Goal: Task Accomplishment & Management: Use online tool/utility

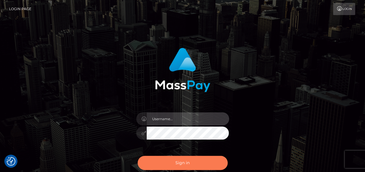
type input "india.of"
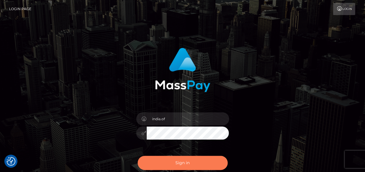
click at [175, 161] on button "Sign in" at bounding box center [182, 163] width 90 height 14
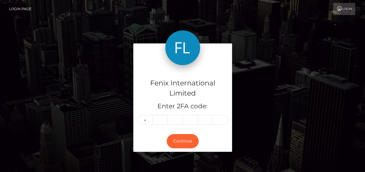
type input "3"
type input "7"
type input "1"
type input "5"
type input "1"
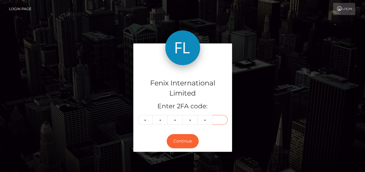
type input "8"
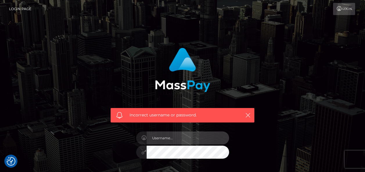
type input "india.of"
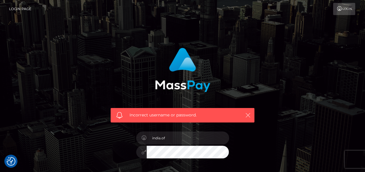
click at [250, 116] on icon "button" at bounding box center [248, 116] width 6 height 6
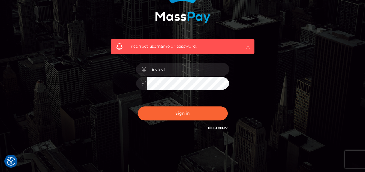
scroll to position [81, 0]
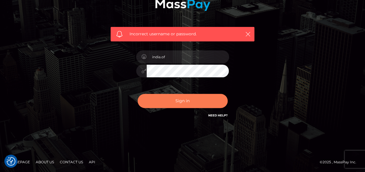
click at [194, 105] on button "Sign in" at bounding box center [182, 101] width 90 height 14
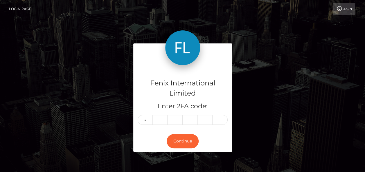
type input "0"
type input "2"
type input "5"
type input "7"
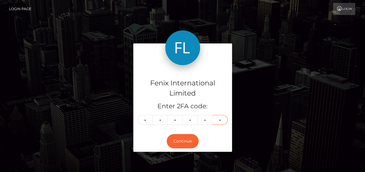
type input "1"
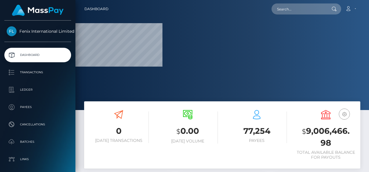
drag, startPoint x: 363, startPoint y: 121, endPoint x: 230, endPoint y: 126, distance: 132.9
click at [363, 121] on div "0 Today Transactions $ 0.00 Today Volume 77,254 Payees $" at bounding box center [222, 138] width 285 height 73
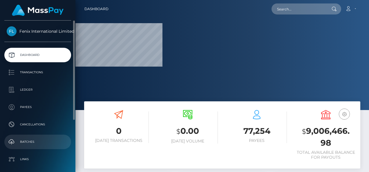
click at [44, 135] on link "Batches" at bounding box center [37, 142] width 67 height 15
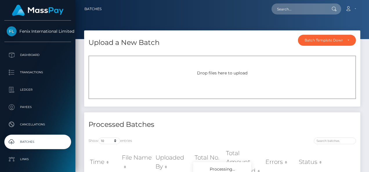
click at [198, 80] on div "Drop files here to upload" at bounding box center [221, 78] width 267 height 44
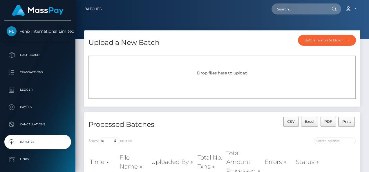
click at [229, 81] on div "Drop files here to upload" at bounding box center [221, 78] width 267 height 44
click at [191, 71] on div "Drop files here to upload" at bounding box center [222, 73] width 255 height 6
click at [231, 89] on div "Drop files here to upload" at bounding box center [221, 78] width 267 height 44
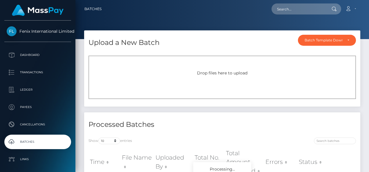
click at [167, 69] on div "Drop files here to upload" at bounding box center [221, 78] width 267 height 44
click at [182, 62] on div "Drop files here to upload" at bounding box center [221, 78] width 267 height 44
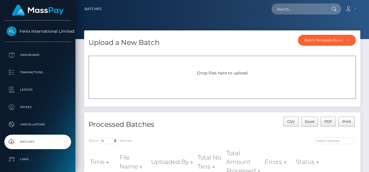
click at [215, 68] on div "Drop files here to upload" at bounding box center [221, 78] width 267 height 44
